Goal: Task Accomplishment & Management: Use online tool/utility

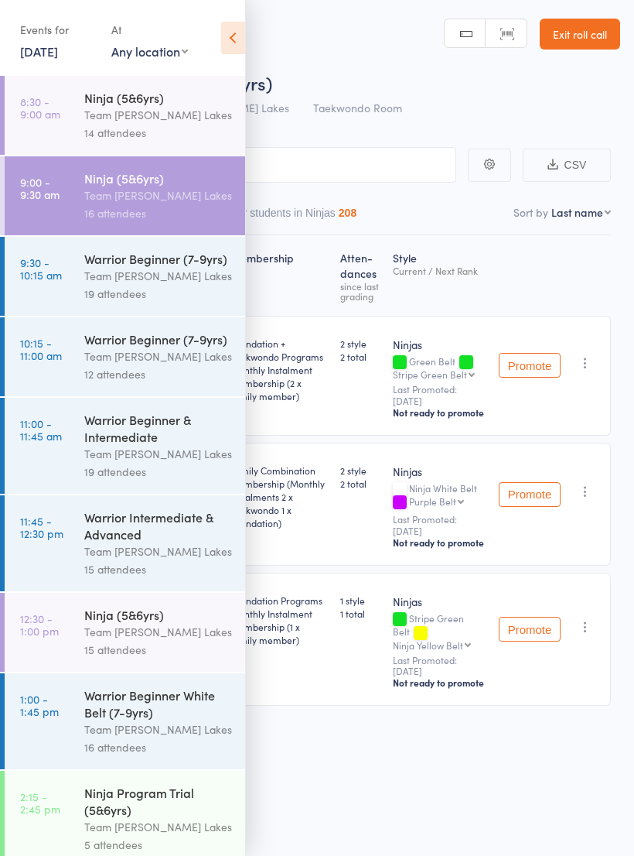
click at [240, 41] on icon at bounding box center [233, 38] width 24 height 32
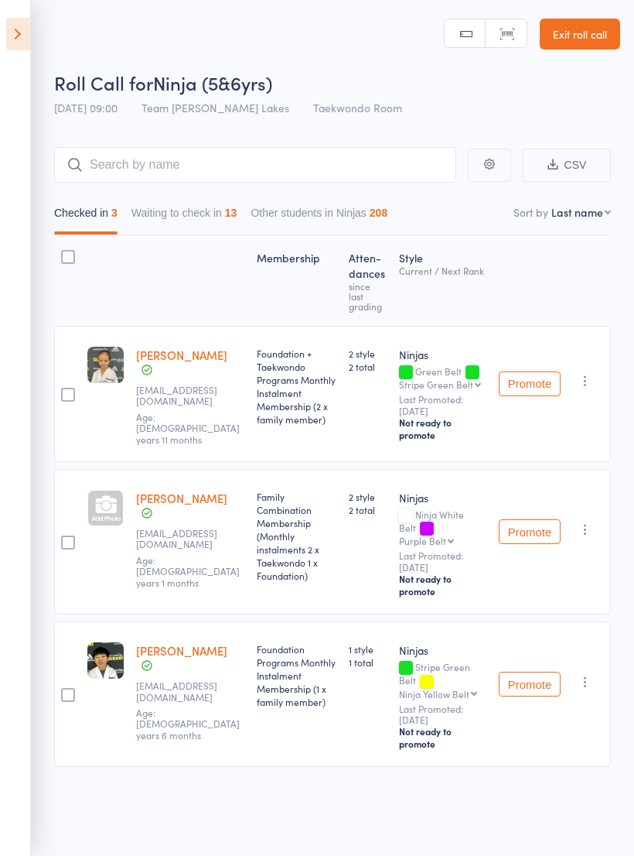
click at [177, 214] on button "Waiting to check in 13" at bounding box center [185, 217] width 106 height 36
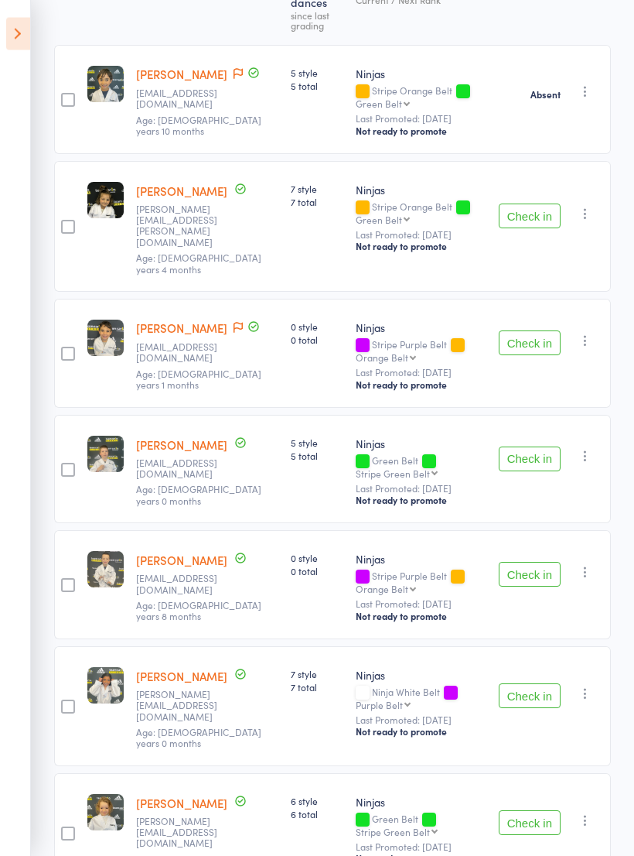
scroll to position [271, 0]
click at [532, 208] on button "Check in" at bounding box center [530, 215] width 62 height 25
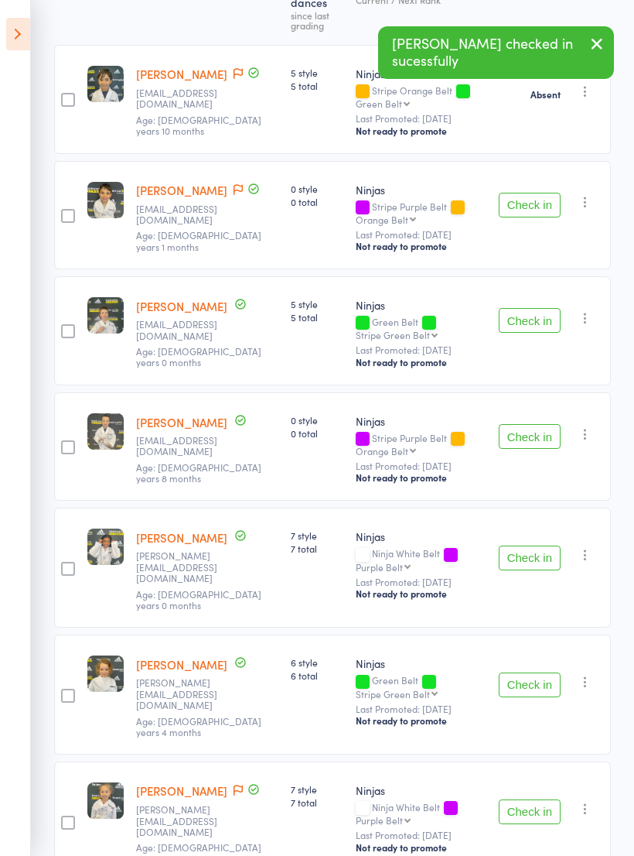
click at [593, 43] on icon "button" at bounding box center [597, 43] width 19 height 19
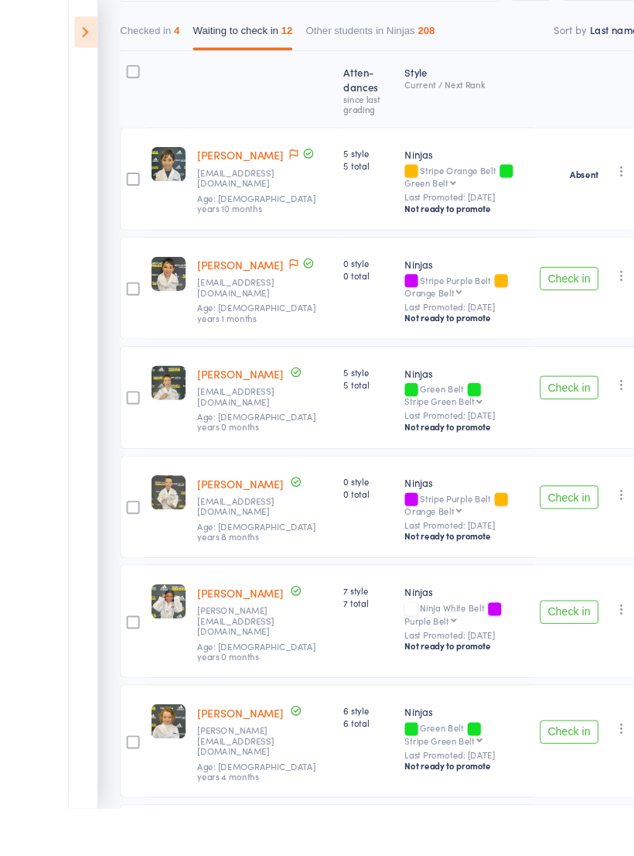
scroll to position [190, 0]
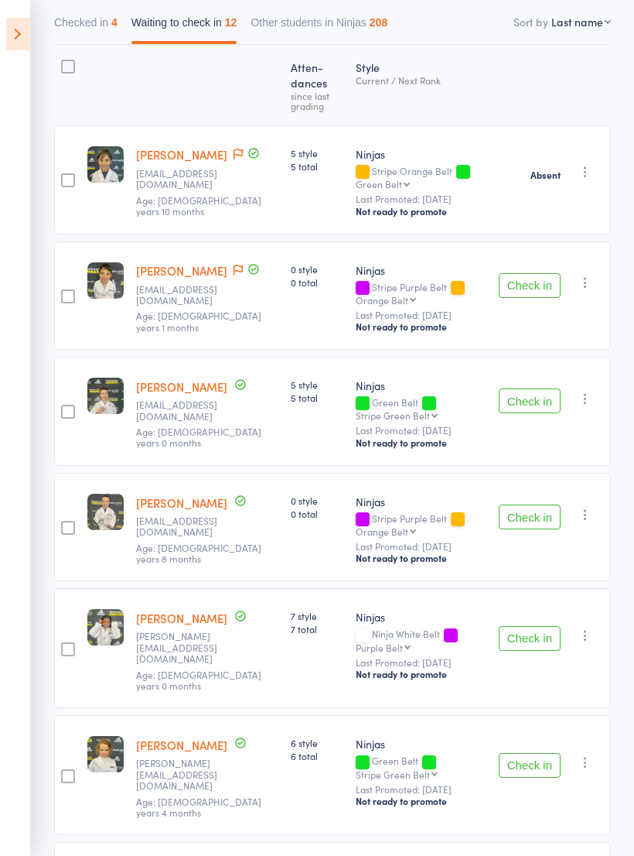
click at [530, 289] on button "Check in" at bounding box center [530, 285] width 62 height 25
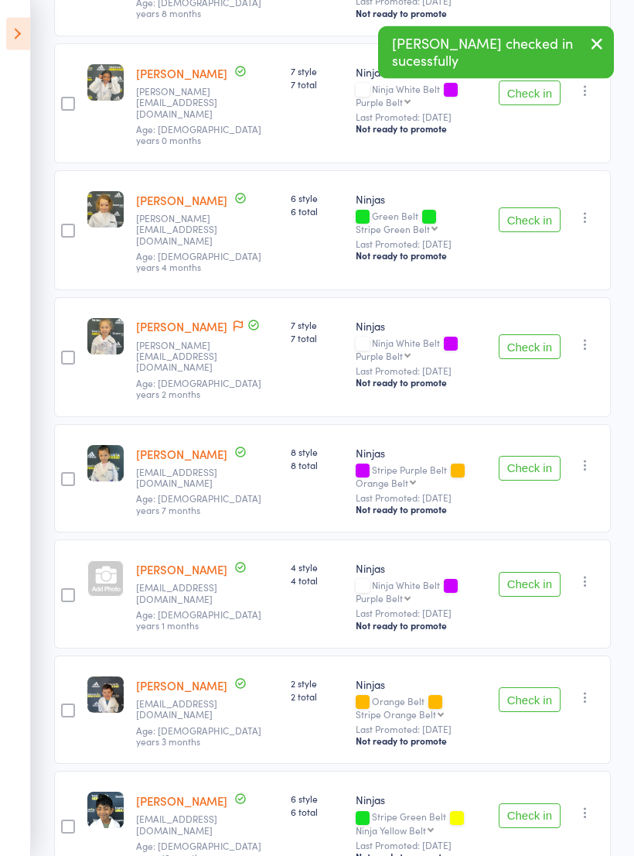
scroll to position [620, 0]
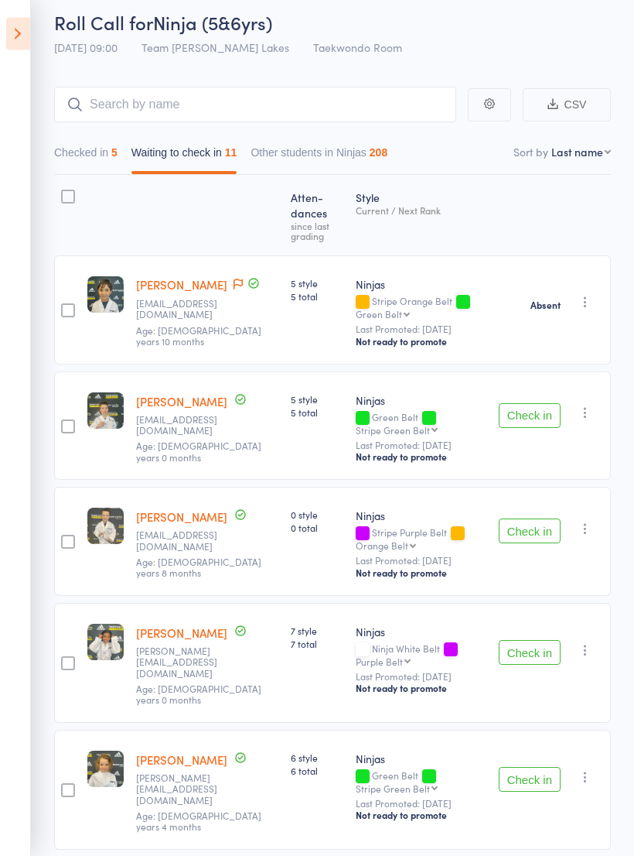
click at [12, 35] on icon at bounding box center [18, 34] width 24 height 32
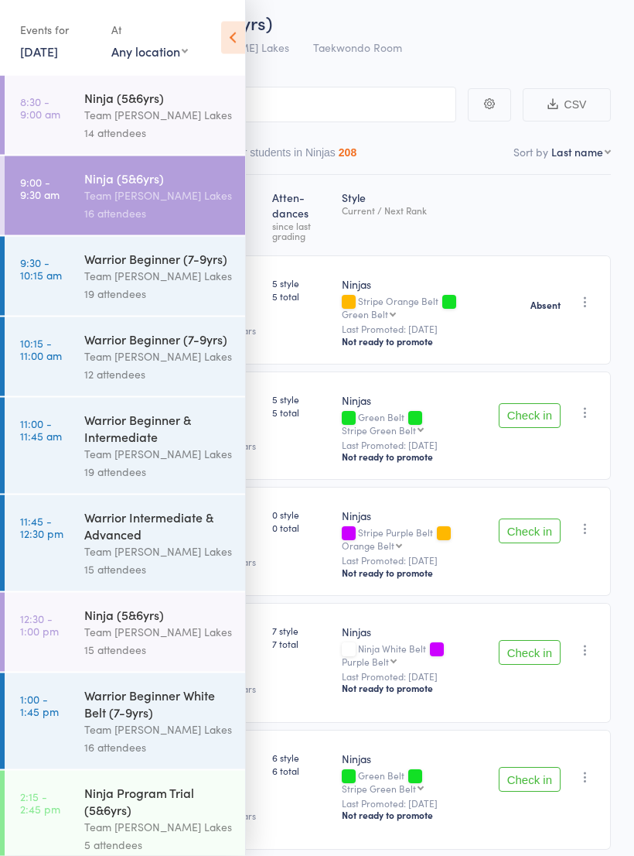
scroll to position [60, 0]
click at [120, 186] on div "Ninja (5&6yrs)" at bounding box center [158, 177] width 148 height 17
click at [226, 46] on icon at bounding box center [233, 38] width 24 height 32
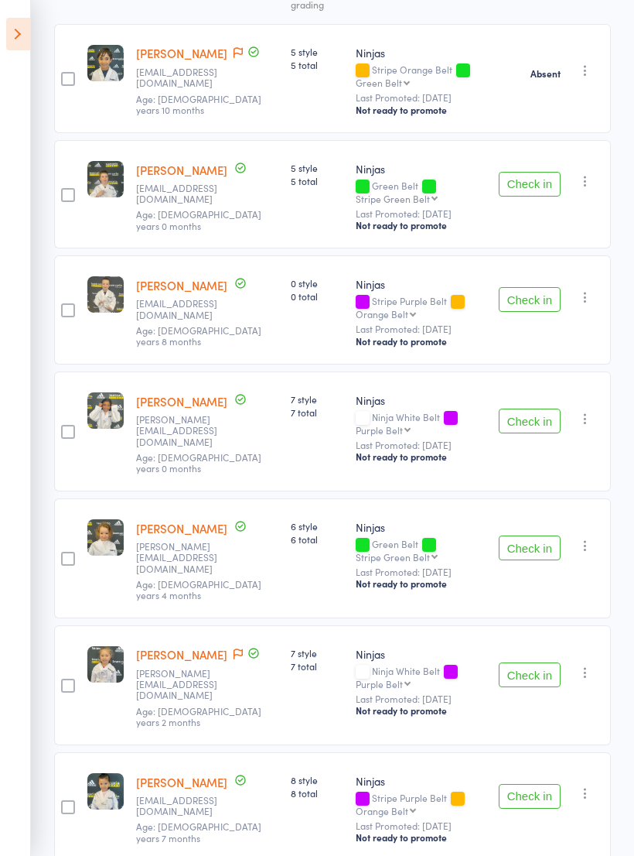
scroll to position [290, 0]
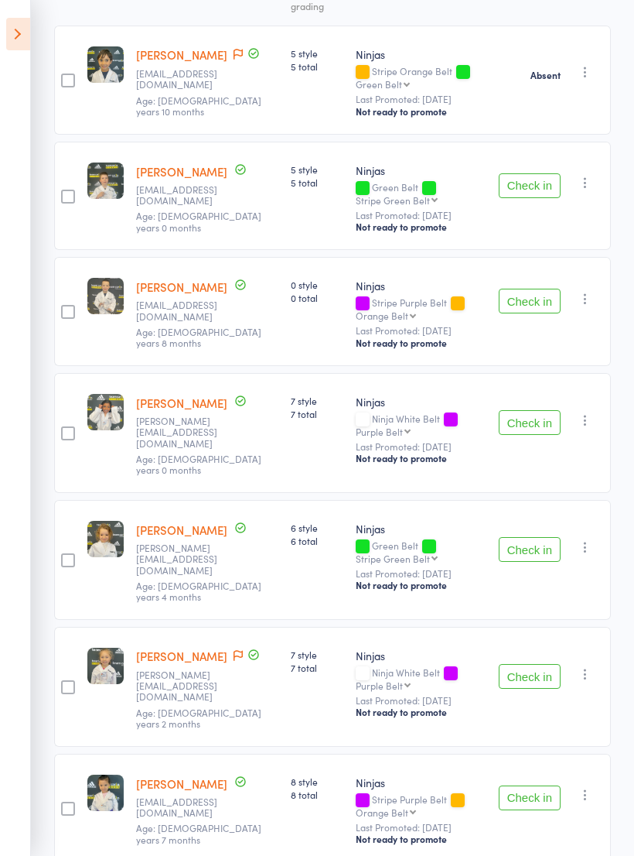
click at [560, 186] on button "Check in" at bounding box center [530, 185] width 62 height 25
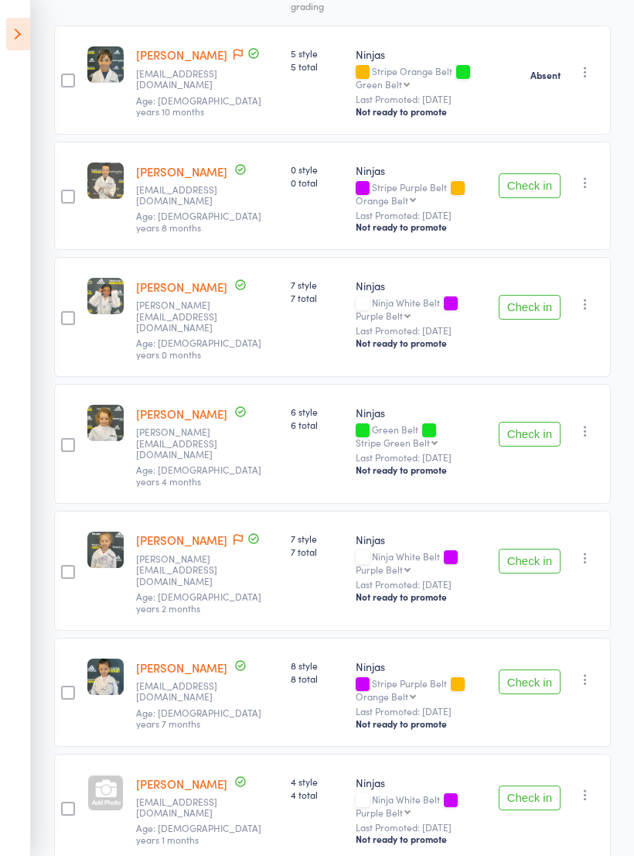
click at [521, 313] on button "Check in" at bounding box center [530, 307] width 62 height 25
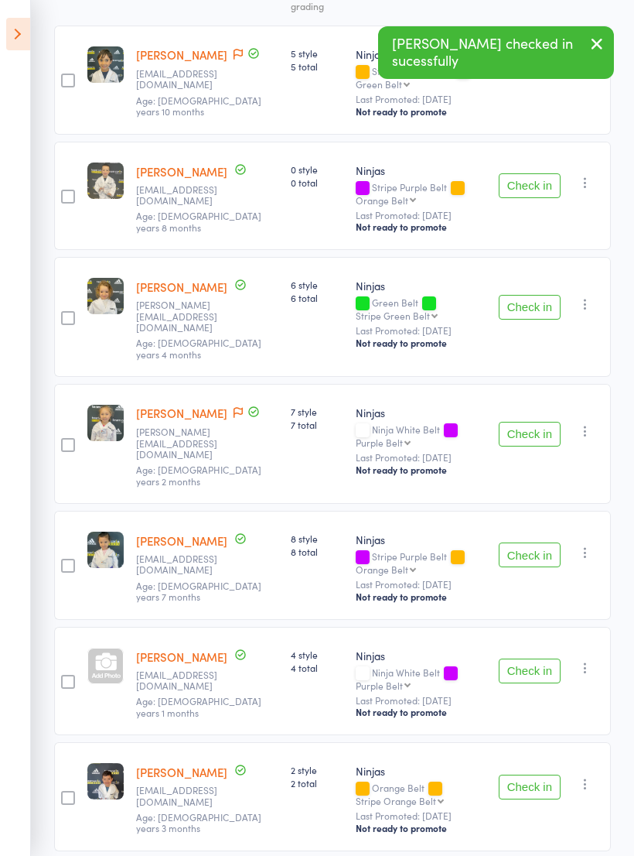
click at [539, 307] on button "Check in" at bounding box center [530, 307] width 62 height 25
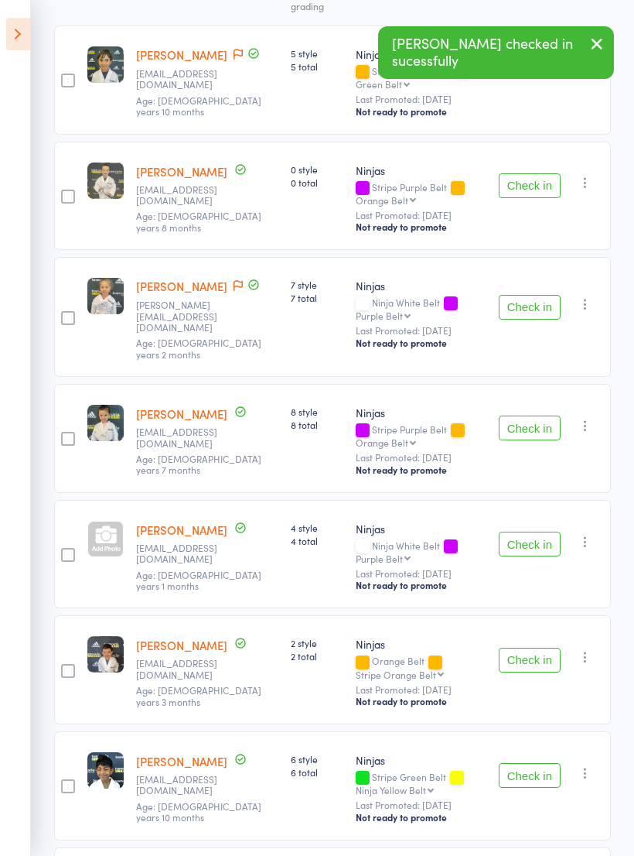
click at [531, 308] on button "Check in" at bounding box center [530, 307] width 62 height 25
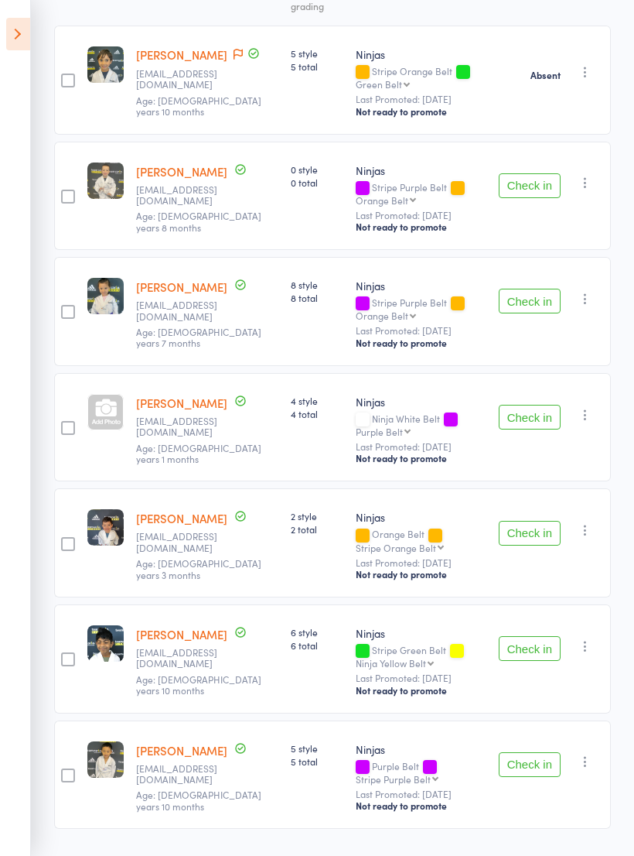
click at [528, 539] on button "Check in" at bounding box center [530, 533] width 62 height 25
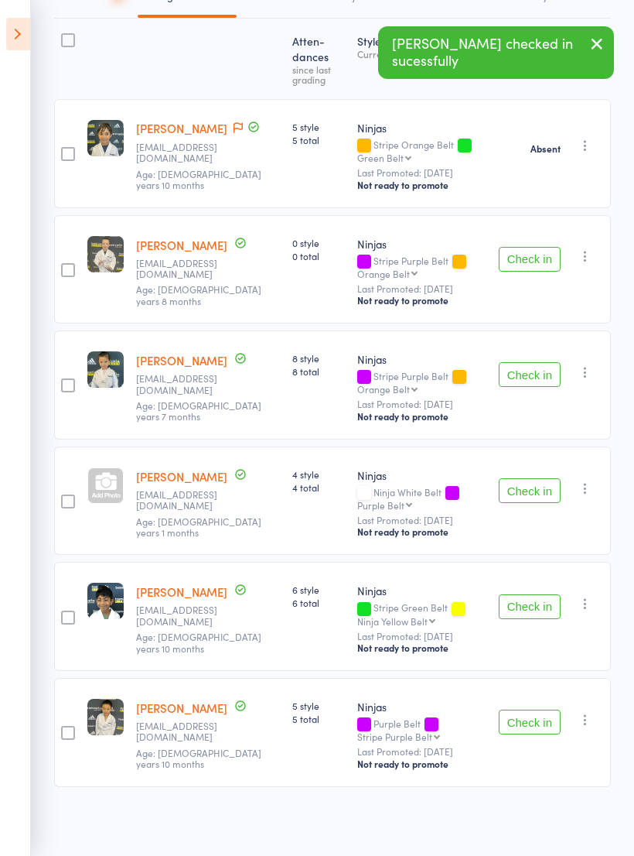
scroll to position [197, 0]
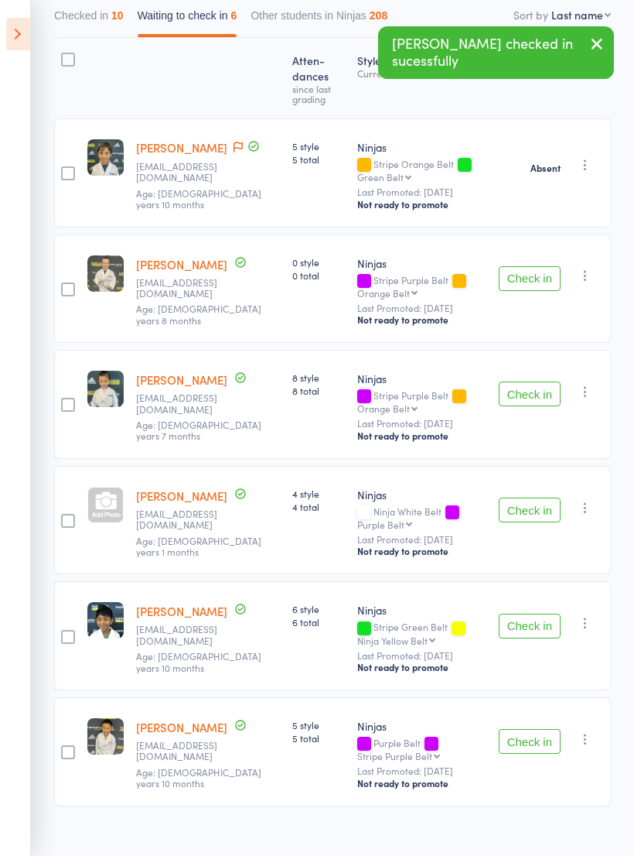
click at [538, 623] on button "Check in" at bounding box center [530, 625] width 62 height 25
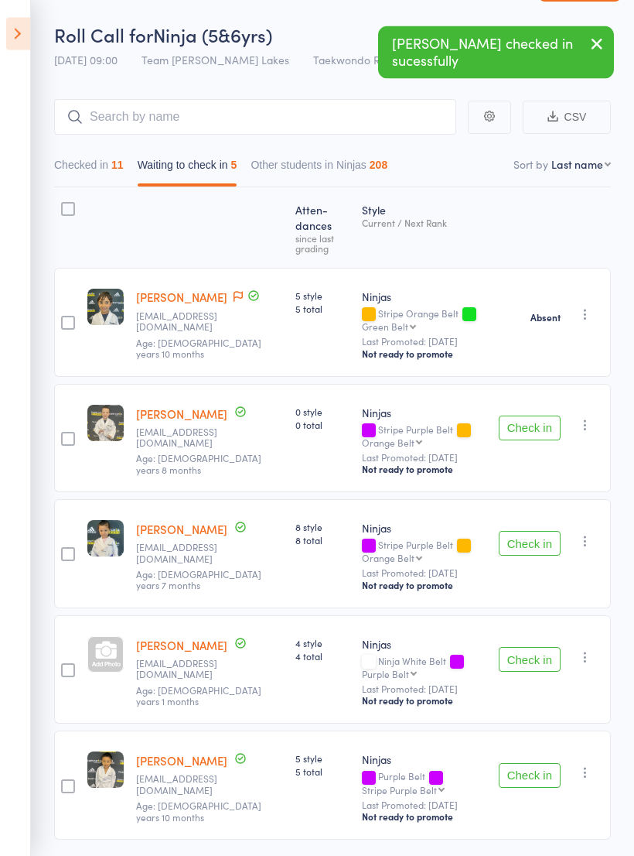
scroll to position [0, 0]
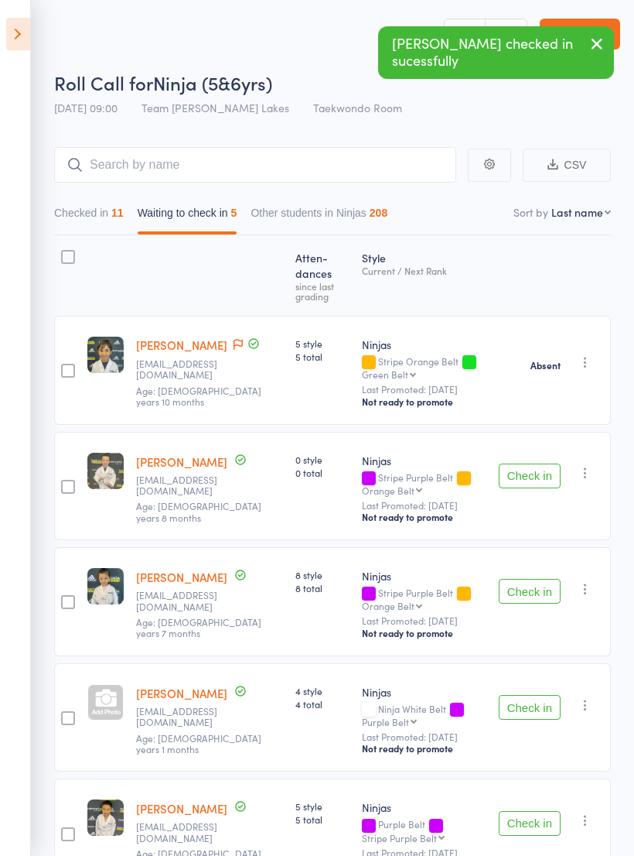
click at [64, 220] on button "Checked in 11" at bounding box center [89, 217] width 70 height 36
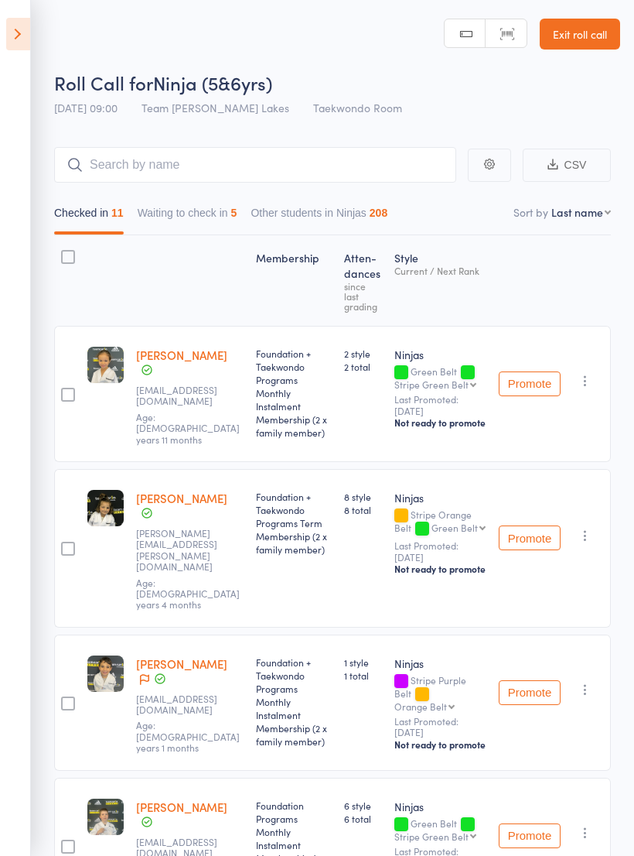
click at [193, 207] on button "Waiting to check in 5" at bounding box center [188, 217] width 100 height 36
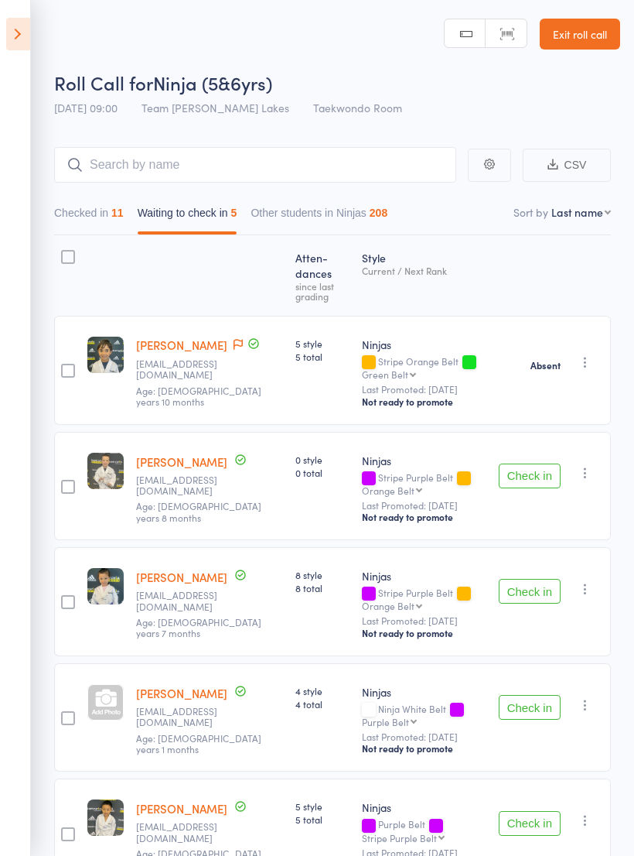
click at [38, 243] on main "CSV Checked in 11 Waiting to check in 5 Other students in Ninjas 208 Sort by La…" at bounding box center [317, 540] width 634 height 832
click at [73, 261] on div at bounding box center [68, 257] width 14 height 14
click at [64, 252] on input "checkbox" at bounding box center [64, 252] width 0 height 0
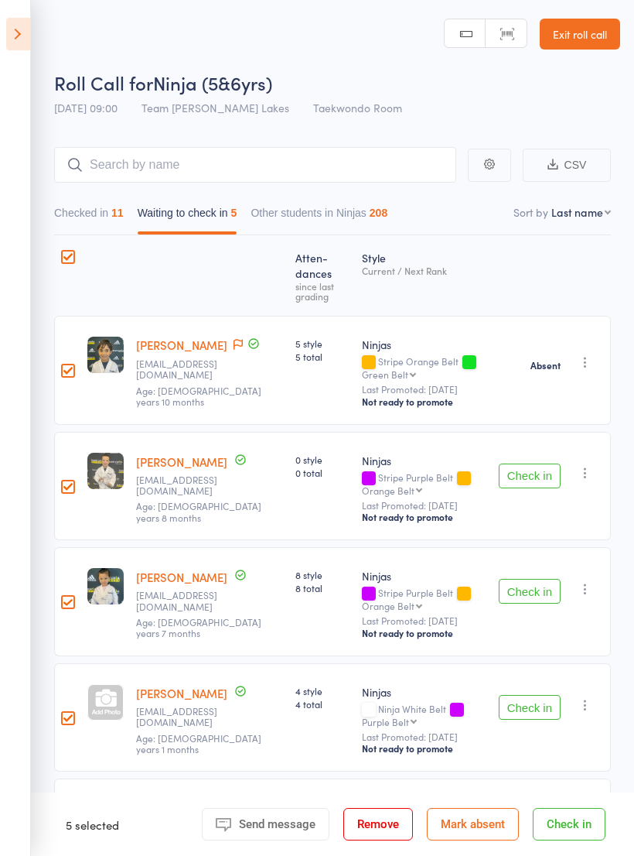
click at [501, 822] on button "Mark absent" at bounding box center [473, 824] width 92 height 32
